Goal: Task Accomplishment & Management: Use online tool/utility

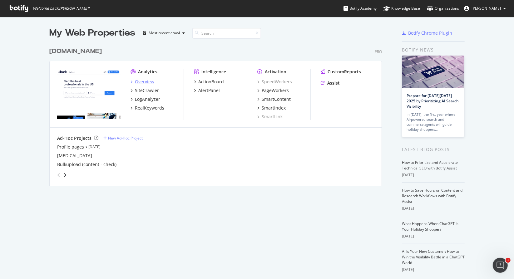
click at [144, 82] on div "Overview" at bounding box center [144, 82] width 19 height 6
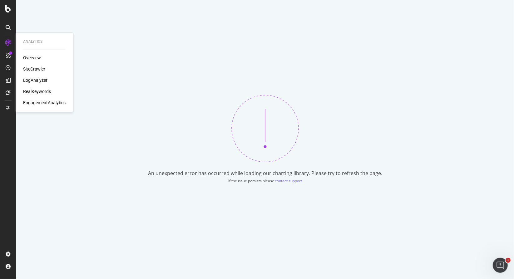
click at [30, 59] on div "Overview" at bounding box center [32, 58] width 18 height 6
click at [39, 58] on div "Overview" at bounding box center [32, 58] width 18 height 6
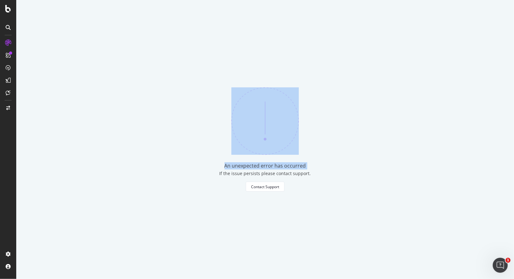
drag, startPoint x: 42, startPoint y: 66, endPoint x: 49, endPoint y: 165, distance: 98.6
click at [77, 105] on div "An unexpected error has occurred If the issue persists please contact support. …" at bounding box center [265, 139] width 498 height 279
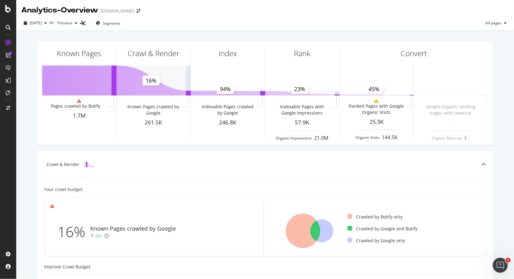
click at [37, 100] on div "Known Pages Pages crawled by Botify 1.7M Crawl & Render Known Pages crawled by …" at bounding box center [265, 93] width 456 height 104
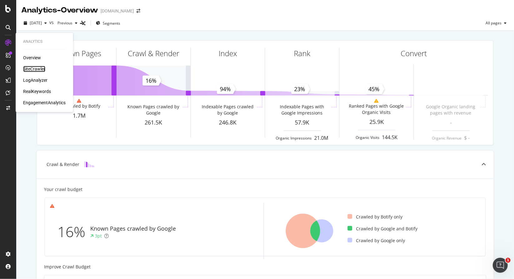
click at [35, 68] on div "SiteCrawler" at bounding box center [34, 69] width 22 height 6
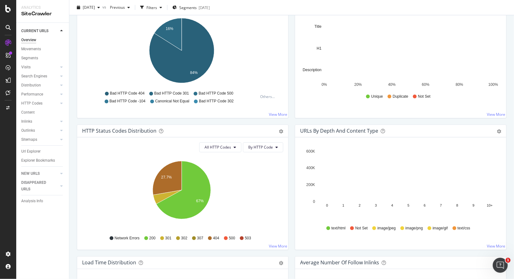
scroll to position [343, 0]
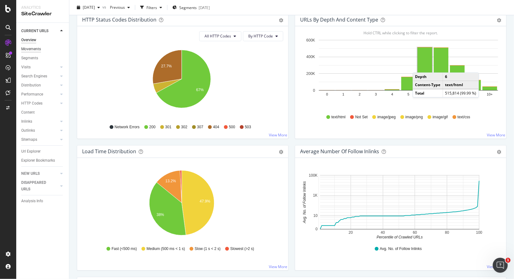
click at [28, 48] on div "Movements" at bounding box center [31, 49] width 20 height 7
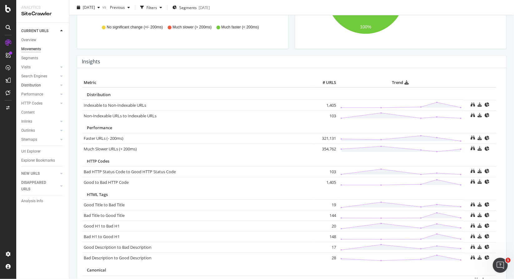
scroll to position [156, 0]
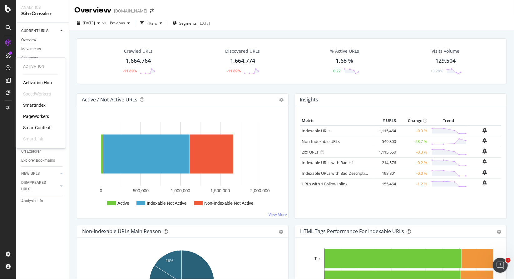
click at [39, 113] on div "Activation Hub SpeedWorkers SmartIndex PageWorkers SmartContent SmartLink" at bounding box center [40, 111] width 35 height 62
click at [42, 114] on div "PageWorkers" at bounding box center [36, 116] width 26 height 6
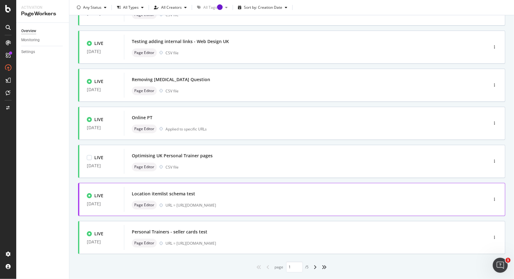
scroll to position [187, 0]
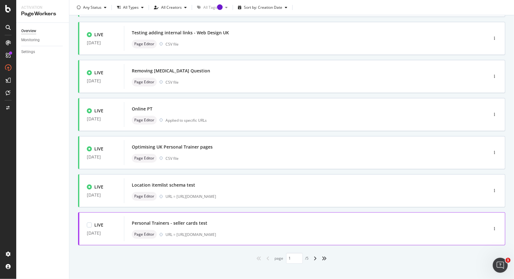
click at [301, 226] on div "Personal Trainers - seller cards test" at bounding box center [297, 223] width 330 height 9
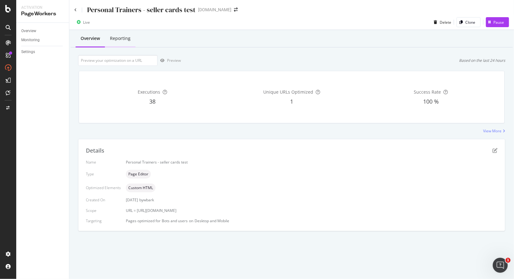
click at [113, 40] on div "Reporting" at bounding box center [120, 38] width 21 height 6
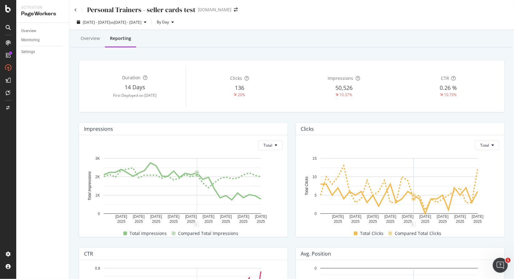
click at [74, 8] on div "Personal Trainers - seller cards test www.bark.com" at bounding box center [291, 7] width 445 height 15
click at [76, 10] on icon at bounding box center [75, 10] width 2 height 4
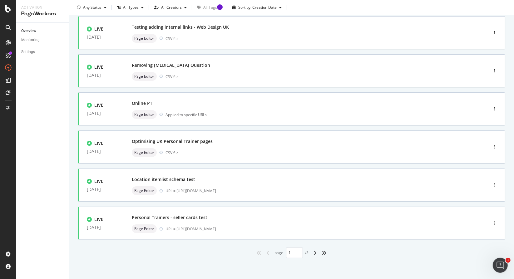
scroll to position [194, 0]
click at [314, 252] on icon "angle-right" at bounding box center [315, 252] width 3 height 5
type input "2"
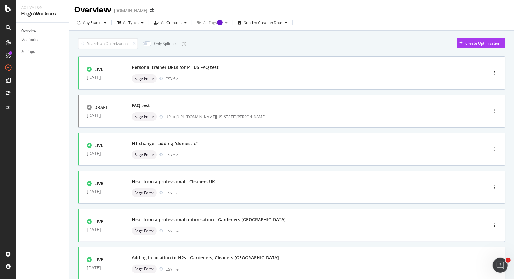
scroll to position [0, 0]
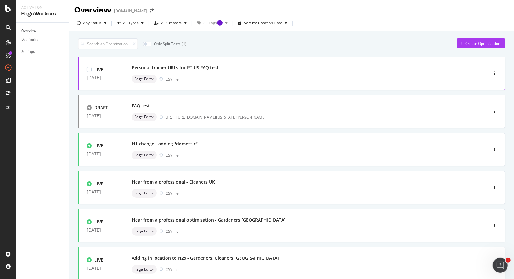
click at [260, 82] on div "Page Editor CSV file" at bounding box center [297, 79] width 330 height 9
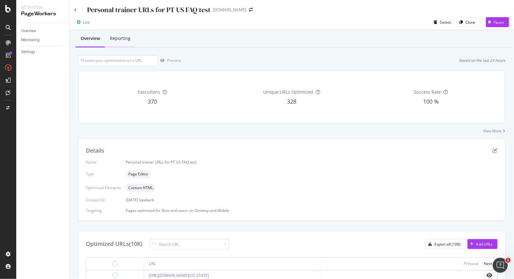
click at [130, 35] on div "Reporting" at bounding box center [120, 38] width 31 height 17
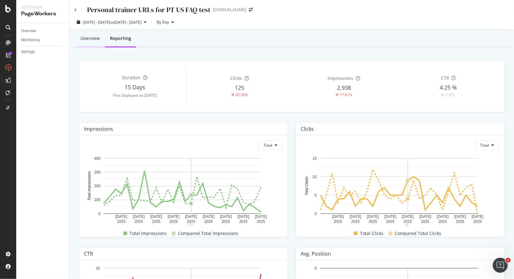
click at [94, 34] on div "Overview" at bounding box center [90, 38] width 29 height 17
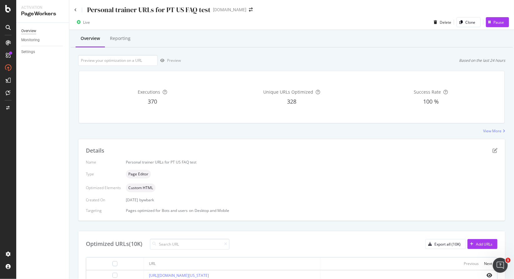
click at [28, 32] on div "Overview" at bounding box center [28, 31] width 15 height 7
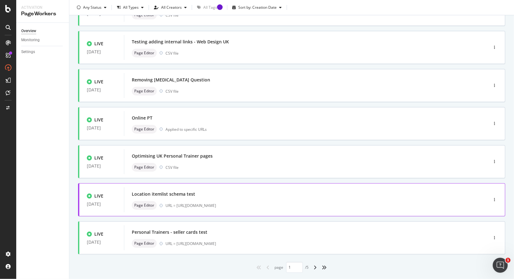
scroll to position [194, 0]
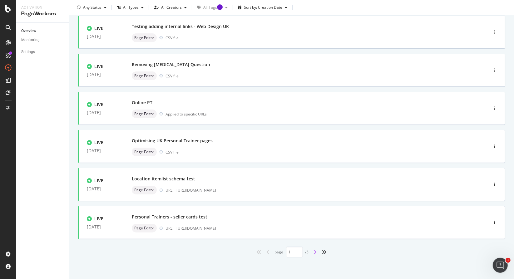
click at [314, 252] on icon "angle-right" at bounding box center [315, 252] width 3 height 5
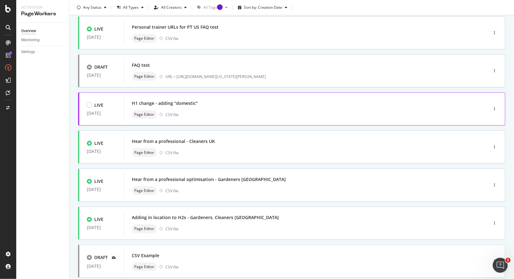
scroll to position [0, 0]
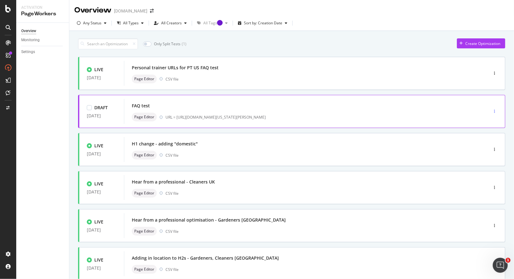
click at [491, 112] on div "button" at bounding box center [494, 112] width 6 height 4
click at [485, 152] on div "Delete" at bounding box center [483, 153] width 12 height 5
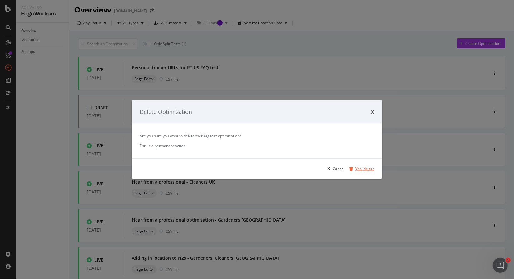
click at [363, 170] on div "Yes, delete" at bounding box center [364, 168] width 19 height 5
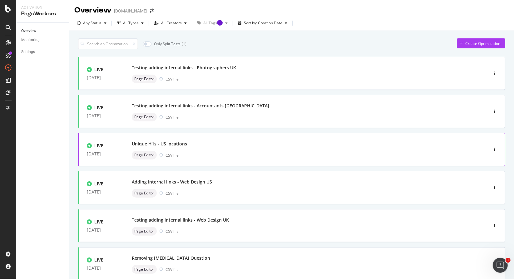
type input "1"
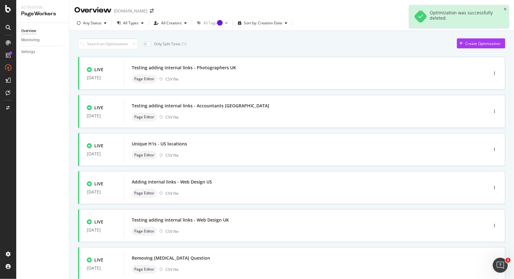
click at [29, 31] on div "Overview" at bounding box center [28, 31] width 15 height 7
click at [27, 68] on div "ActionBoard" at bounding box center [35, 70] width 24 height 6
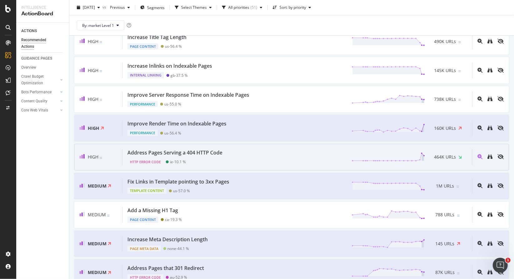
scroll to position [94, 0]
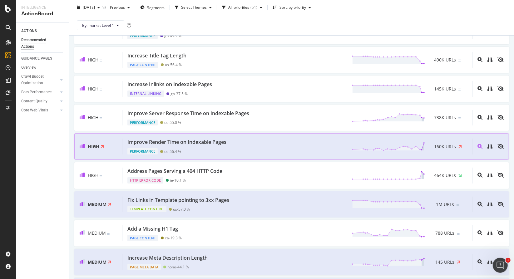
click at [250, 148] on div "Improve Render Time on Indexable Pages Performance us - 56.4 % 160K URLs" at bounding box center [297, 147] width 350 height 16
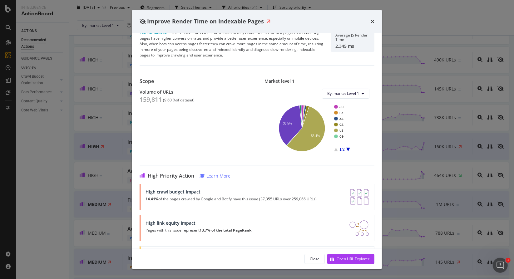
scroll to position [40, 0]
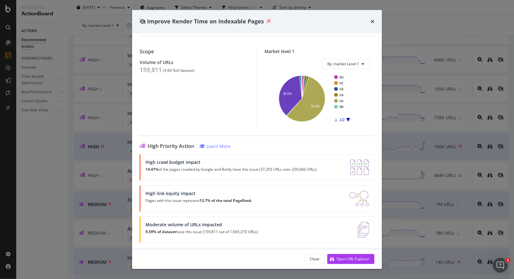
click at [374, 20] on div "Improve Render Time on Indexable Pages" at bounding box center [257, 21] width 250 height 23
click at [371, 22] on icon "times" at bounding box center [373, 21] width 4 height 5
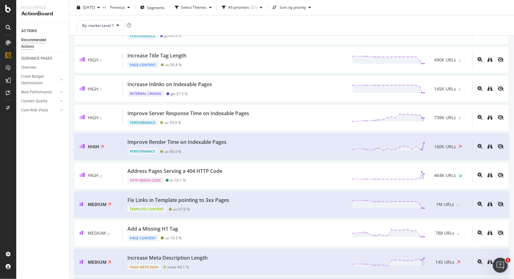
click at [371, 22] on div "By: market Level 1" at bounding box center [291, 25] width 435 height 20
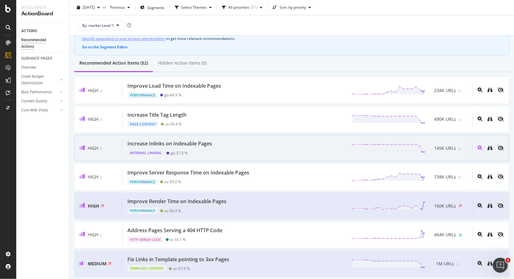
scroll to position [31, 0]
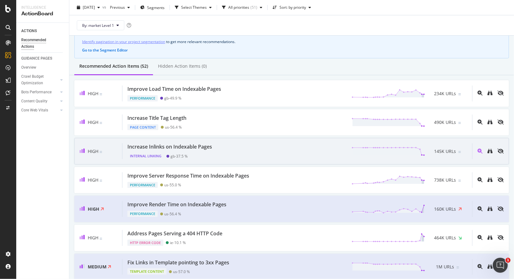
click at [232, 150] on div "Increase Inlinks on Indexable Pages Internal Linking gb - 37.5 % 145K URLs" at bounding box center [297, 151] width 350 height 16
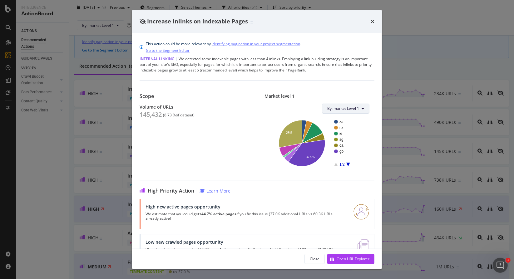
click at [336, 106] on span "By: market Level 1" at bounding box center [343, 108] width 32 height 5
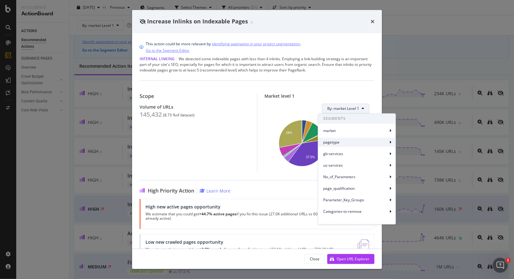
click at [337, 139] on div "pagetype" at bounding box center [356, 142] width 77 height 9
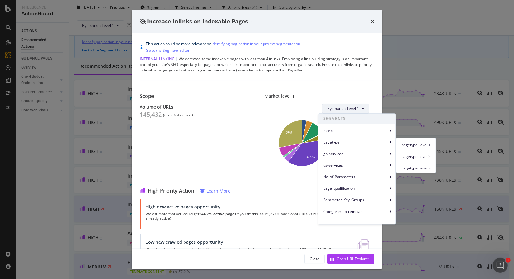
click at [410, 145] on span "pagetype Level 1" at bounding box center [415, 145] width 29 height 6
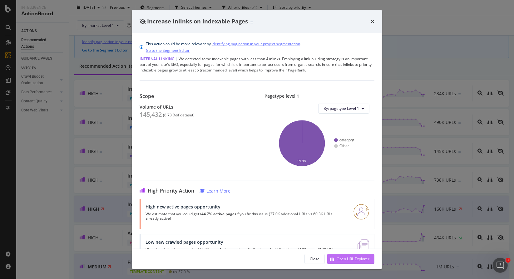
click at [350, 263] on div "Open URL Explorer" at bounding box center [348, 258] width 42 height 9
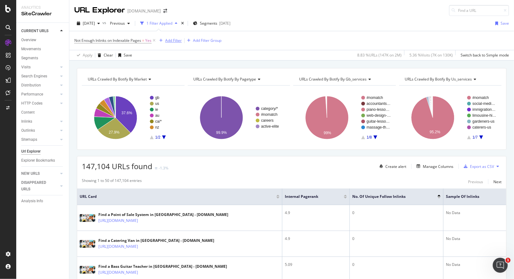
click at [175, 40] on div "Add Filter" at bounding box center [173, 40] width 17 height 5
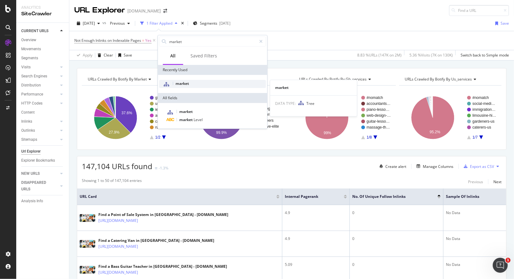
type input "market"
click at [197, 87] on div "market" at bounding box center [212, 84] width 107 height 8
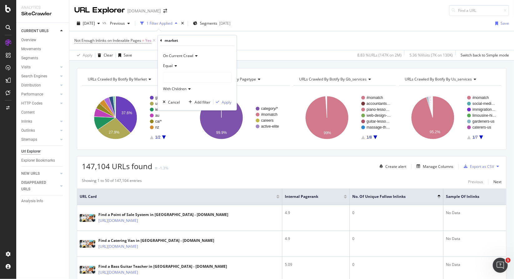
click at [192, 82] on div at bounding box center [197, 77] width 68 height 10
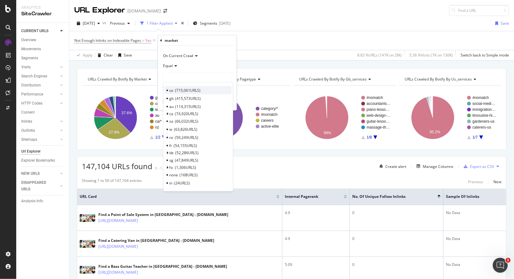
click at [193, 89] on span "715,061 URLS" at bounding box center [188, 90] width 26 height 5
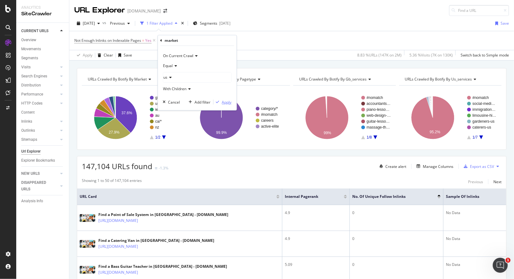
click at [224, 101] on div "Apply" at bounding box center [227, 102] width 10 height 5
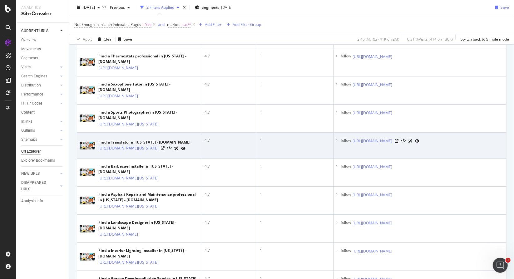
scroll to position [187, 0]
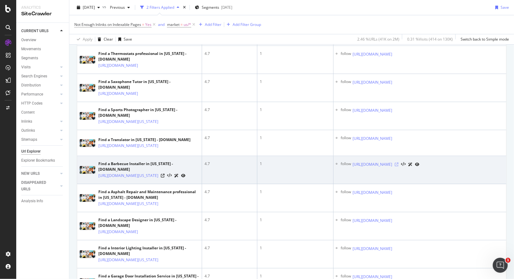
click at [398, 166] on icon at bounding box center [397, 165] width 4 height 4
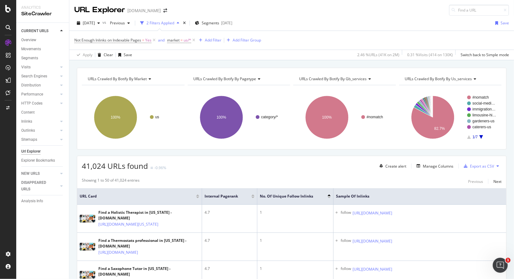
scroll to position [0, 0]
click at [126, 40] on span "Not Enough Inlinks on Indexable Pages" at bounding box center [107, 40] width 67 height 5
click at [104, 64] on div "Yes" at bounding box center [116, 65] width 72 height 10
click at [337, 31] on div "Not Enough Inlinks on Indexable Pages = Yes and market = us/* Add Filter Add Fi…" at bounding box center [291, 40] width 435 height 19
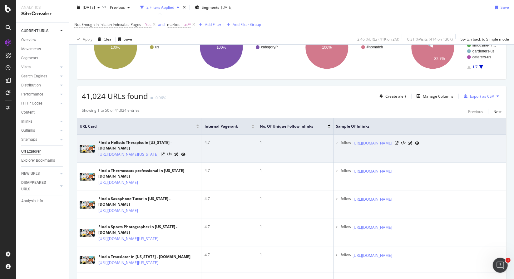
scroll to position [250, 0]
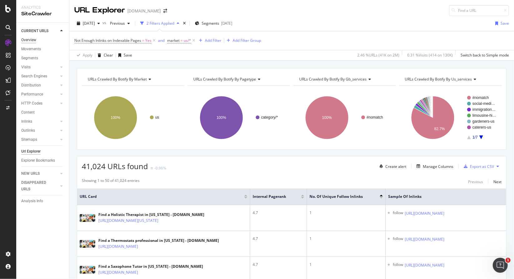
click at [34, 43] on div "Overview" at bounding box center [28, 40] width 15 height 7
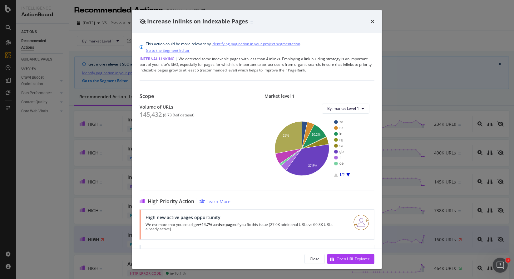
click at [377, 23] on div "Increase Inlinks on Indexable Pages" at bounding box center [257, 21] width 250 height 23
click at [375, 20] on div "Increase Inlinks on Indexable Pages" at bounding box center [257, 21] width 250 height 23
click at [370, 19] on div "Increase Inlinks on Indexable Pages" at bounding box center [257, 21] width 235 height 8
click at [372, 20] on icon "times" at bounding box center [373, 21] width 4 height 5
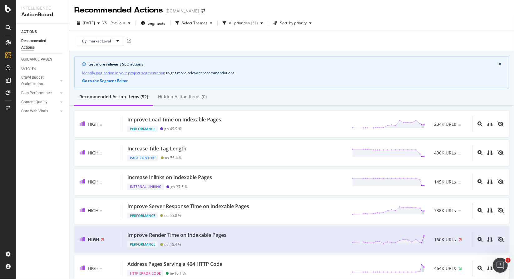
click at [372, 22] on div "[DATE] vs Previous Segments Select Themes All priorities ( 51 ) Sort: by priori…" at bounding box center [291, 24] width 445 height 12
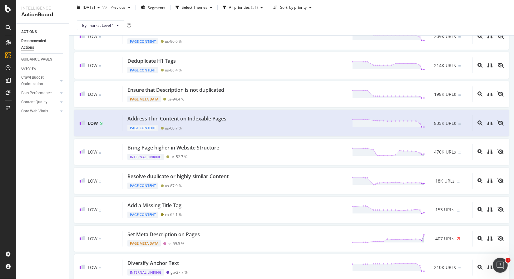
scroll to position [370, 0]
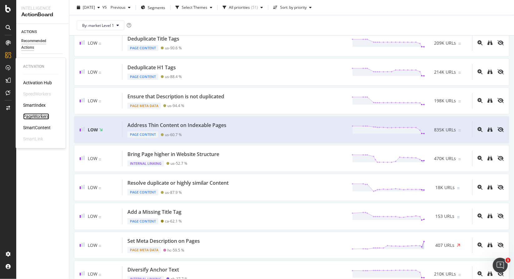
click at [35, 116] on div "PageWorkers" at bounding box center [36, 116] width 26 height 6
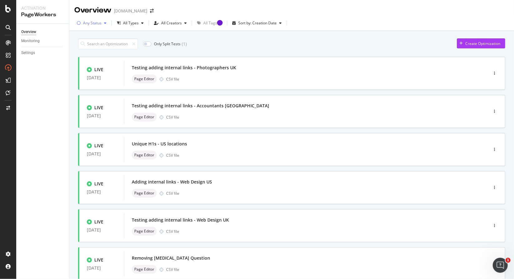
click at [97, 22] on div "Any Status" at bounding box center [92, 23] width 18 height 4
click at [83, 58] on div at bounding box center [82, 56] width 5 height 5
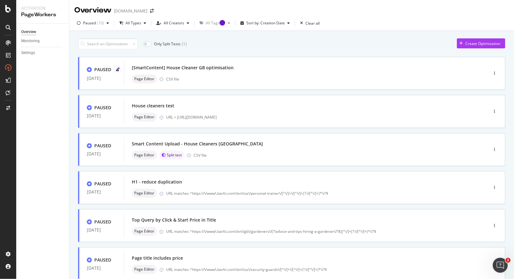
click at [338, 56] on div "Only Split Tests ( 1 ) Create Optimization PAUSED [DATE] [SmartContent] House C…" at bounding box center [291, 243] width 427 height 416
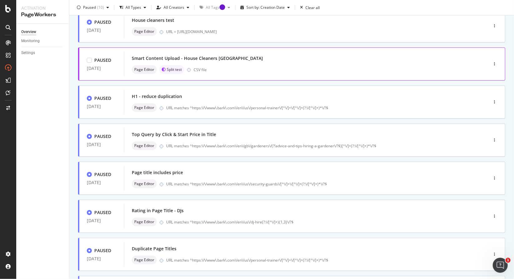
scroll to position [86, 0]
click at [199, 115] on div "PAUSED [DATE] H1 - reduce duplication Page Editor URL matches ^https:\/\/www\.b…" at bounding box center [291, 102] width 427 height 33
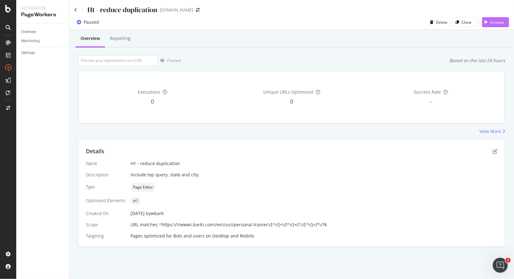
click at [490, 25] on div "Activate" at bounding box center [497, 22] width 14 height 5
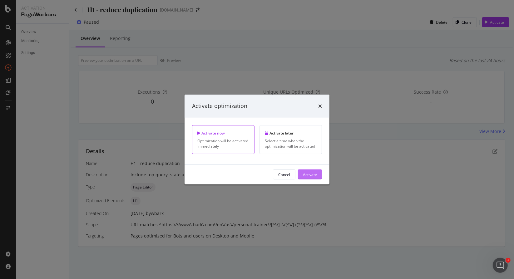
click at [316, 174] on div "Activate" at bounding box center [310, 174] width 14 height 5
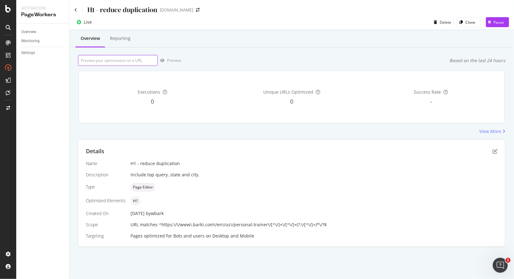
click at [129, 58] on input "url" at bounding box center [118, 60] width 80 height 11
paste input "[URL][DOMAIN_NAME]"
type input "[URL][DOMAIN_NAME]"
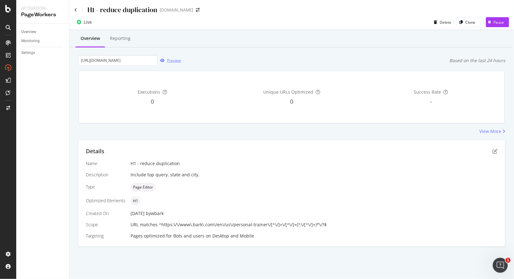
click at [167, 61] on div "Preview" at bounding box center [174, 60] width 14 height 5
click at [494, 153] on icon "pen-to-square" at bounding box center [494, 151] width 5 height 5
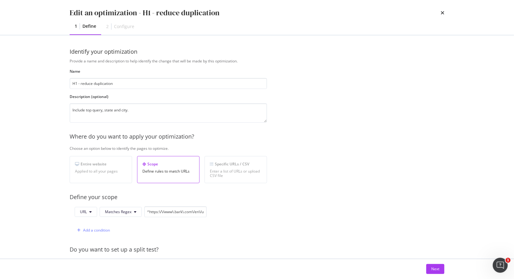
scroll to position [152, 0]
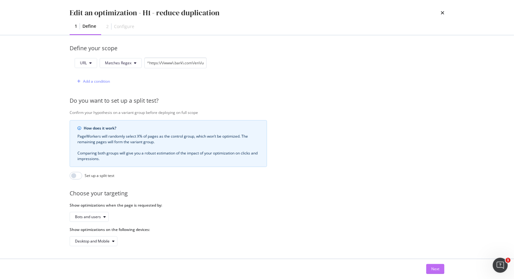
click at [440, 268] on button "Next" at bounding box center [435, 269] width 18 height 10
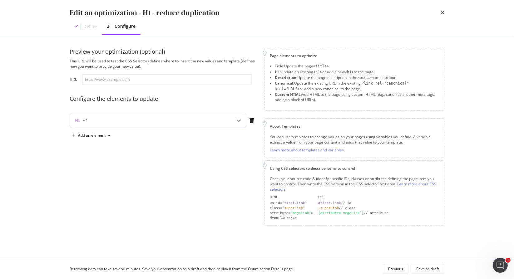
click at [155, 122] on div "H1" at bounding box center [145, 120] width 151 height 6
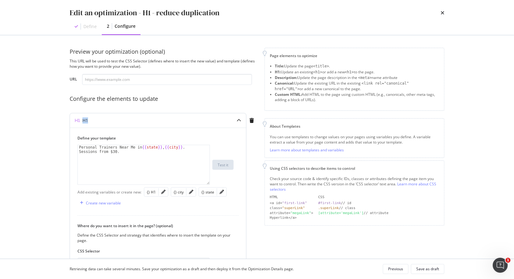
click at [155, 122] on div "H1" at bounding box center [145, 120] width 151 height 6
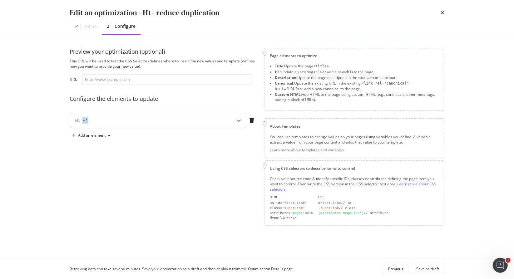
click at [155, 122] on div "H1" at bounding box center [145, 120] width 151 height 6
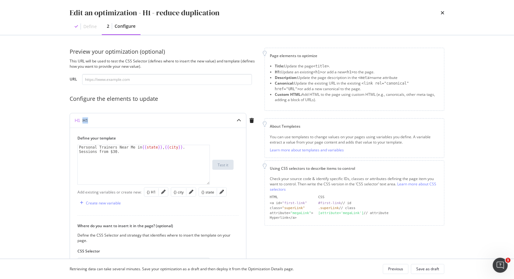
type textarea "Sessions from $30."
drag, startPoint x: 126, startPoint y: 156, endPoint x: 62, endPoint y: 153, distance: 64.1
click at [62, 153] on div "Preview your optimization (optional) This URL will be used to test the CSS Sele…" at bounding box center [257, 147] width 400 height 224
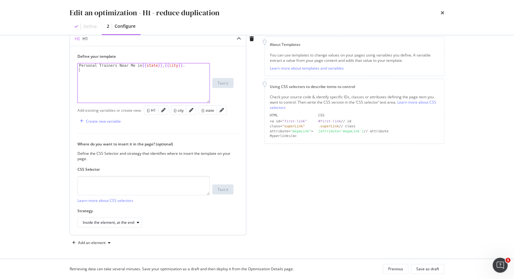
scroll to position [82, 0]
click at [430, 268] on div "Save as draft" at bounding box center [427, 269] width 23 height 9
